Goal: Task Accomplishment & Management: Use online tool/utility

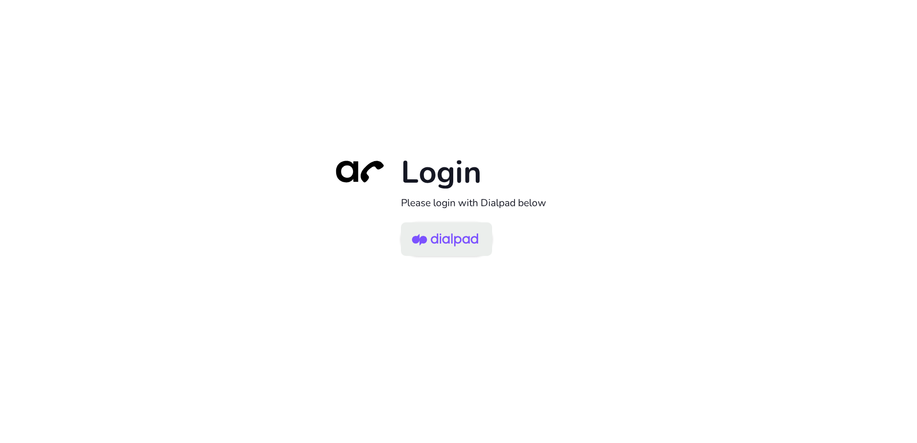
click at [461, 246] on img at bounding box center [445, 239] width 66 height 31
click at [448, 252] on img at bounding box center [445, 239] width 66 height 31
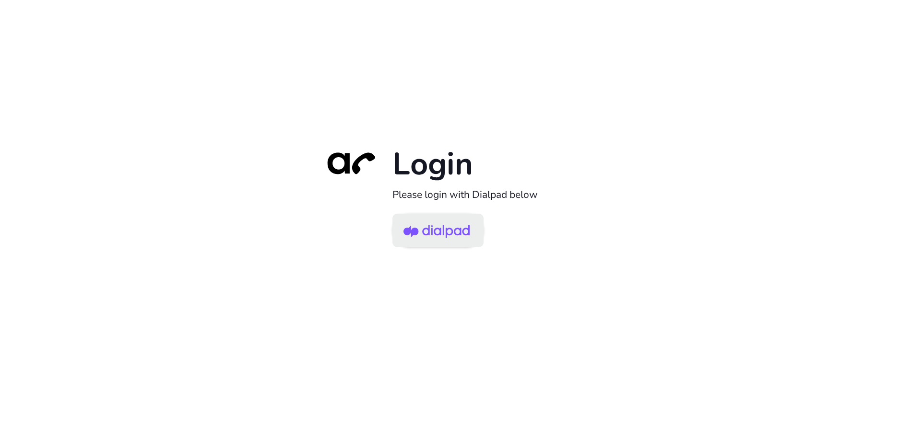
click at [409, 234] on img at bounding box center [436, 231] width 66 height 31
